Goal: Check status: Check status

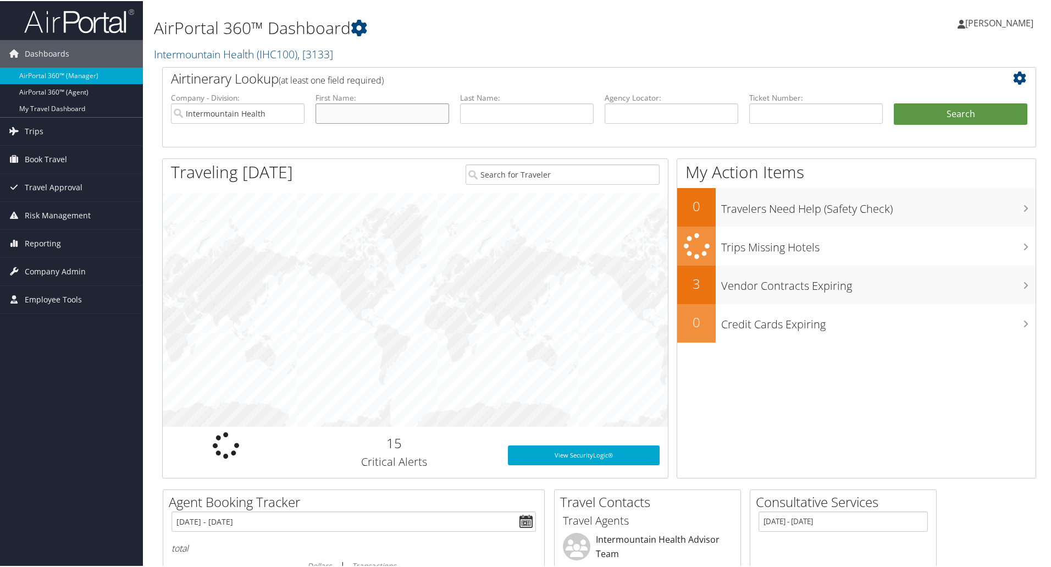
click at [345, 114] on input "text" at bounding box center [383, 112] width 134 height 20
type input "[PERSON_NAME]"
click at [958, 108] on button "Search" at bounding box center [961, 113] width 134 height 22
